Goal: Information Seeking & Learning: Find specific fact

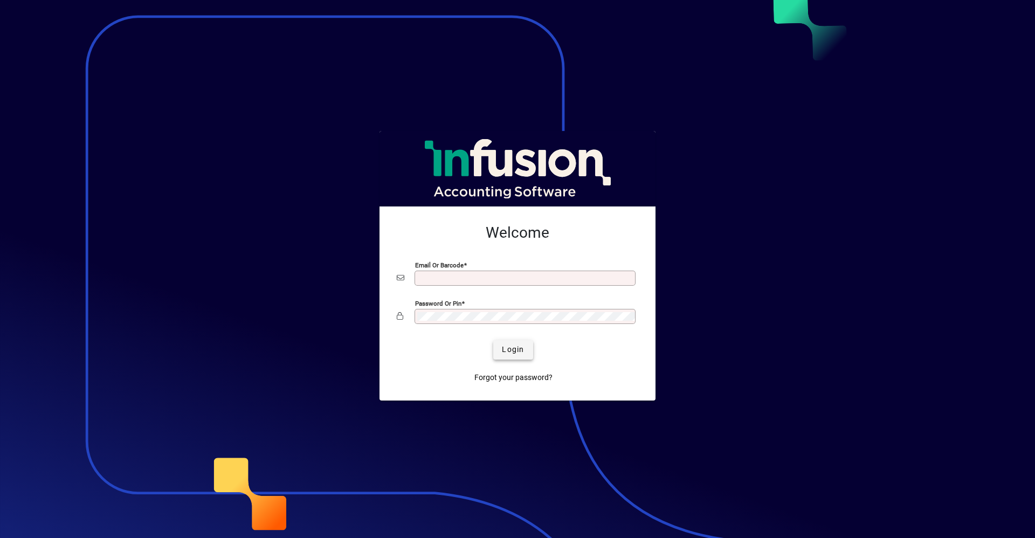
type input "**********"
click at [527, 347] on span "submit" at bounding box center [512, 350] width 39 height 26
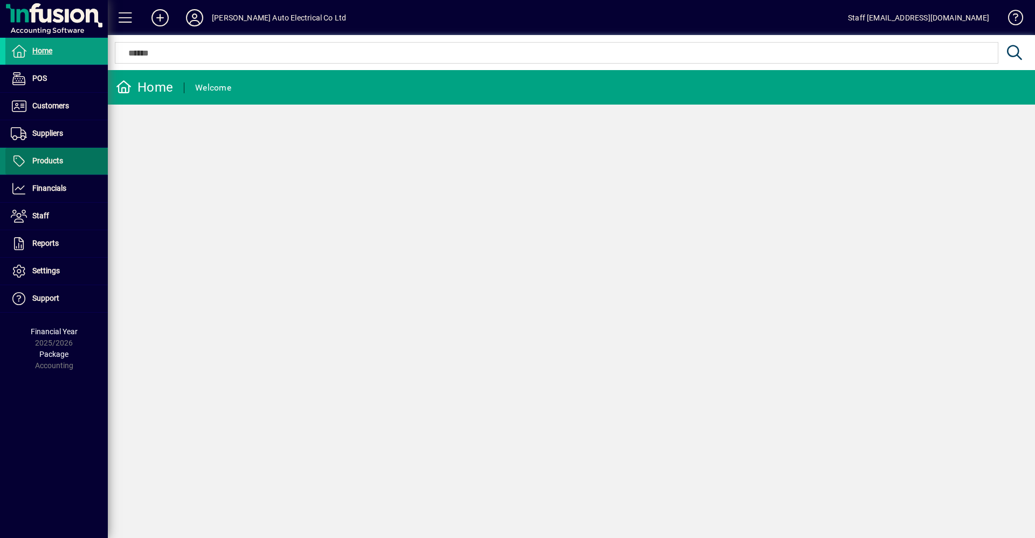
click at [20, 166] on icon at bounding box center [19, 161] width 16 height 13
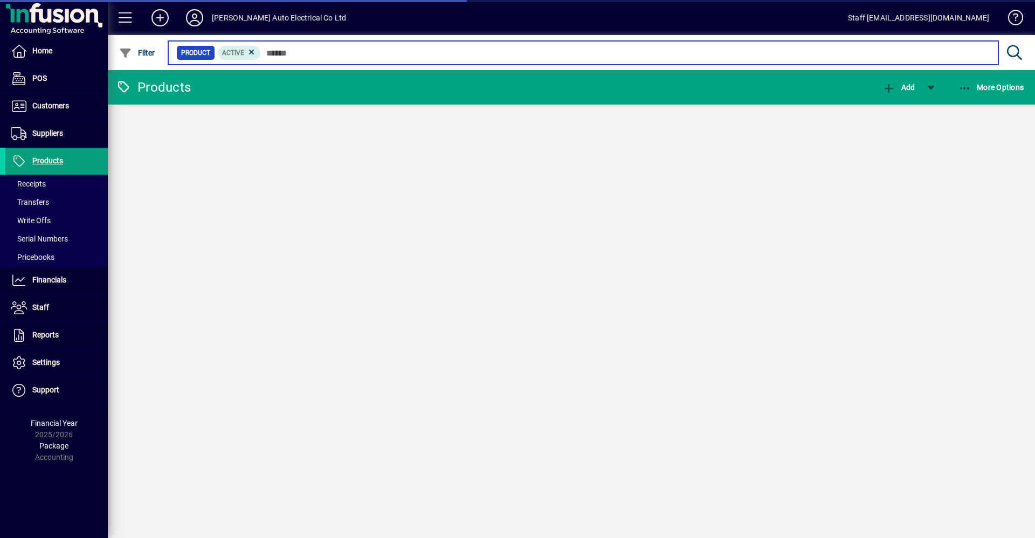
type input "*"
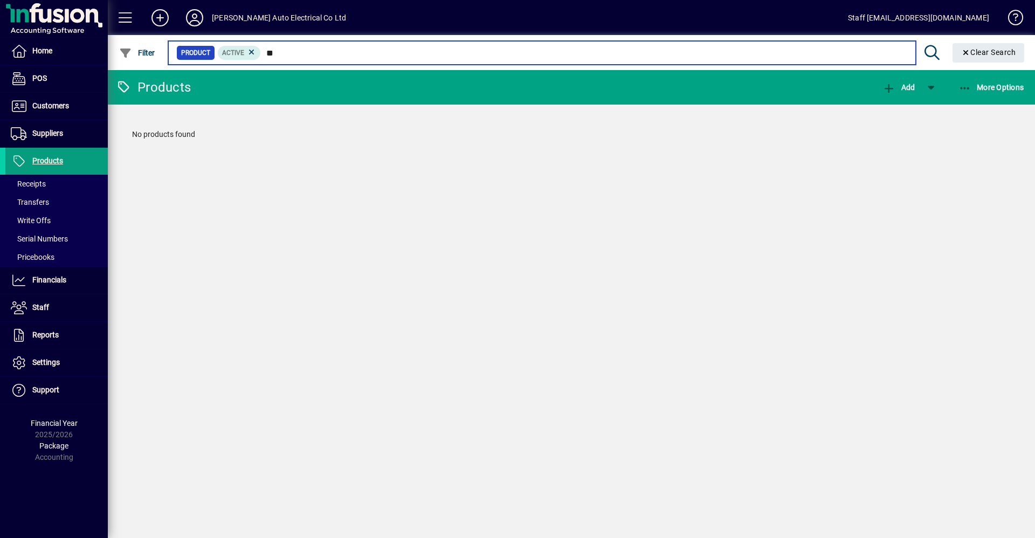
type input "*"
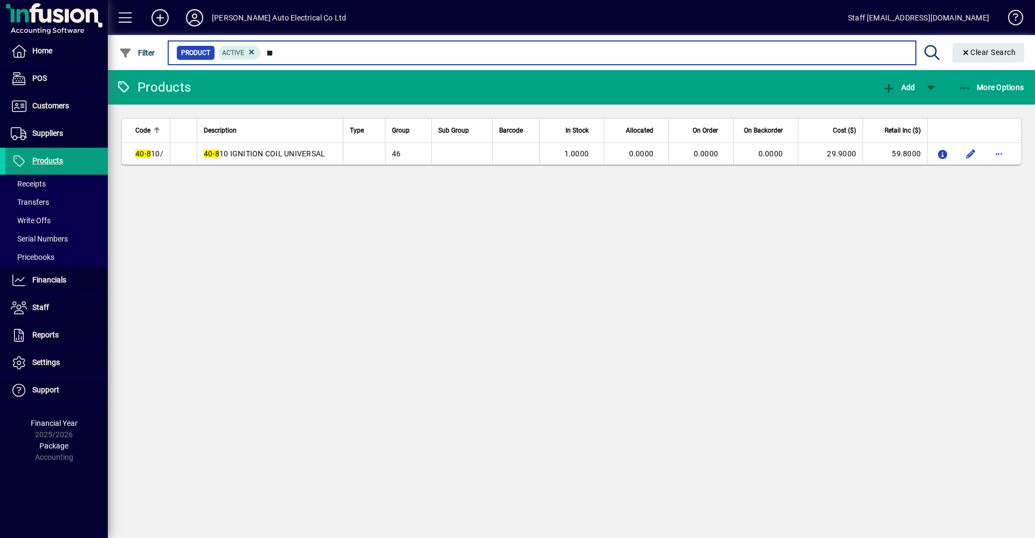
type input "*"
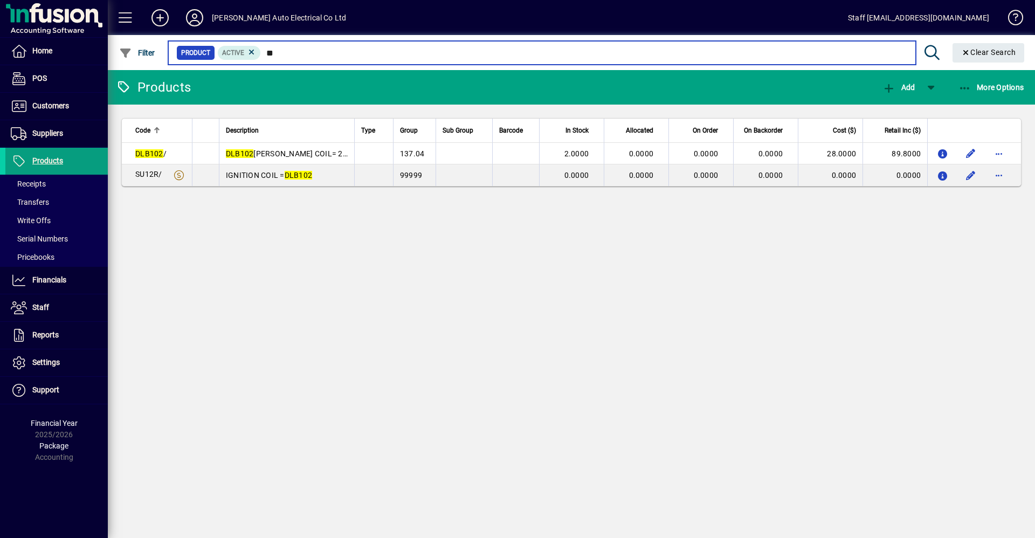
type input "*"
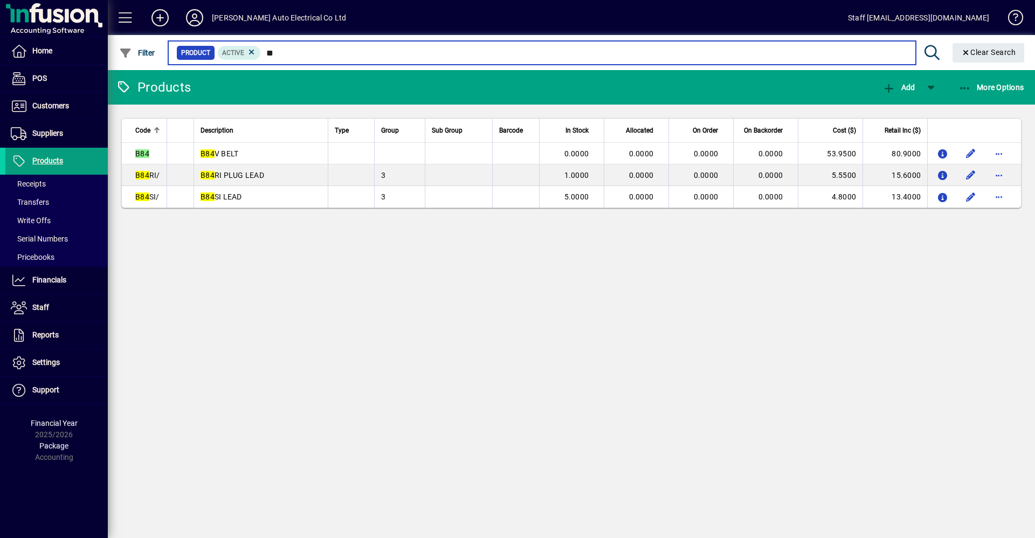
type input "*"
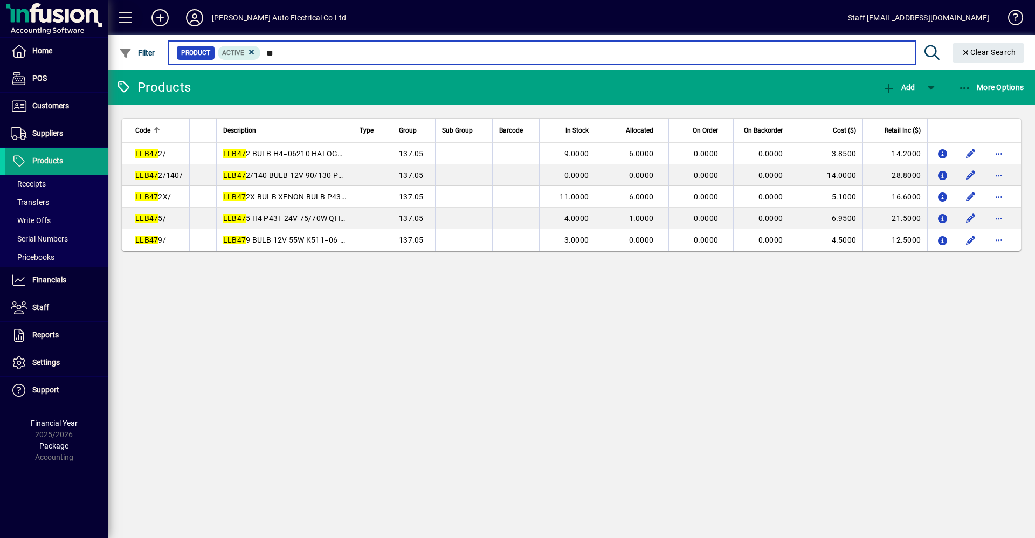
type input "*"
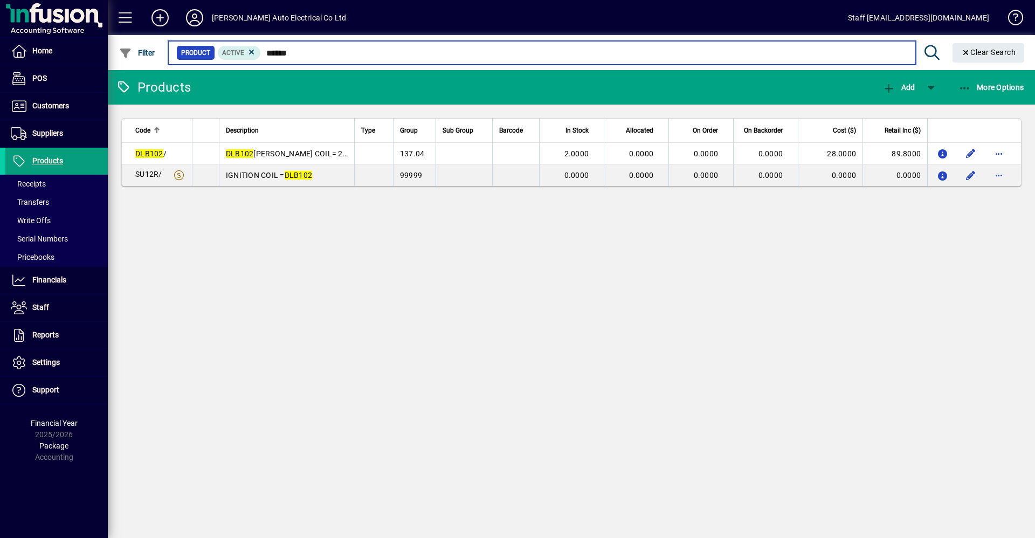
type input "******"
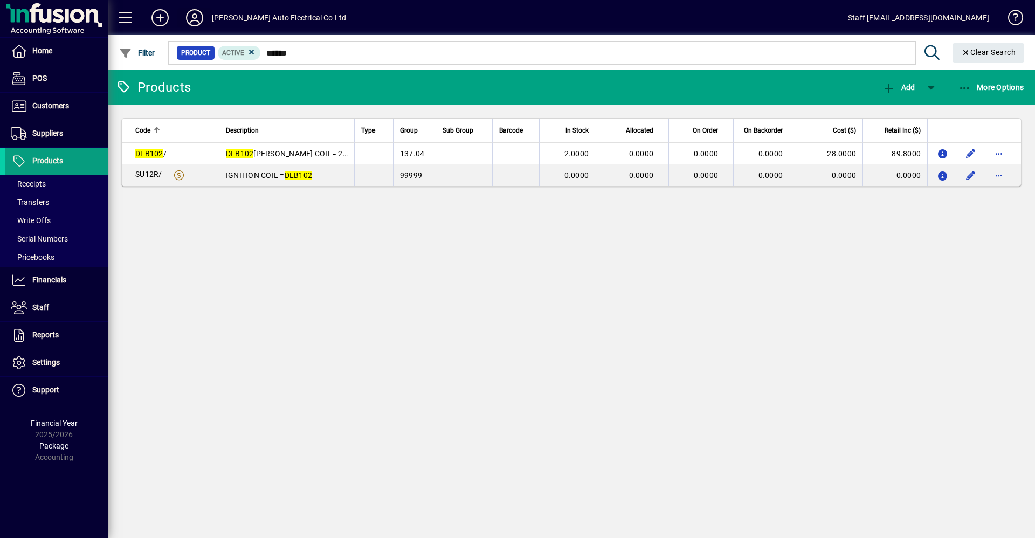
click at [201, 18] on icon at bounding box center [195, 17] width 22 height 17
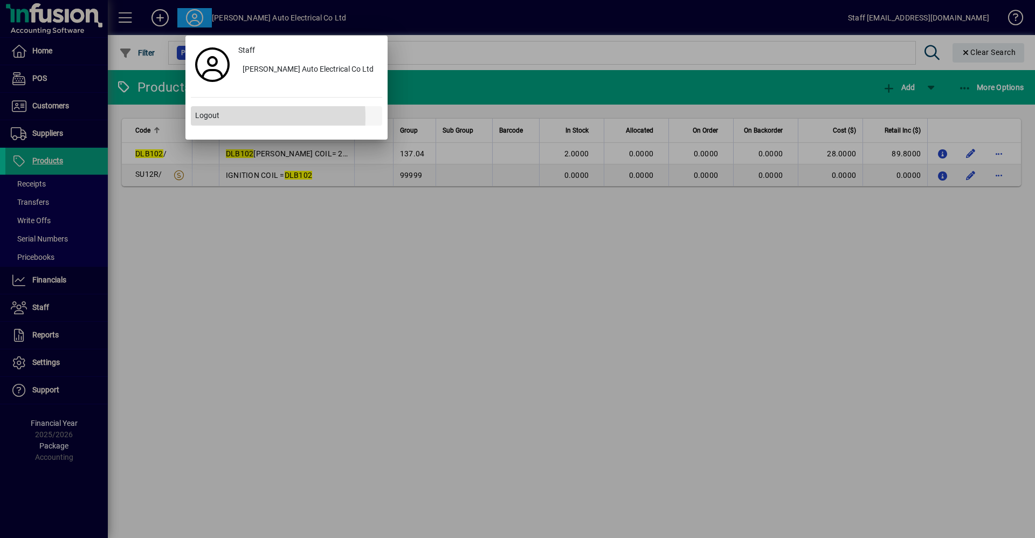
click at [221, 118] on span at bounding box center [286, 116] width 191 height 26
